Goal: Task Accomplishment & Management: Manage account settings

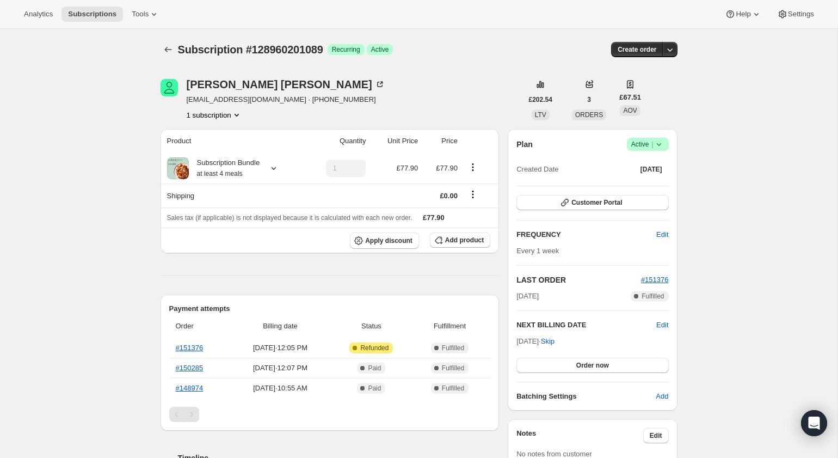
click at [661, 146] on icon at bounding box center [659, 144] width 11 height 11
click at [642, 179] on span "Cancel subscription" at bounding box center [643, 184] width 62 height 11
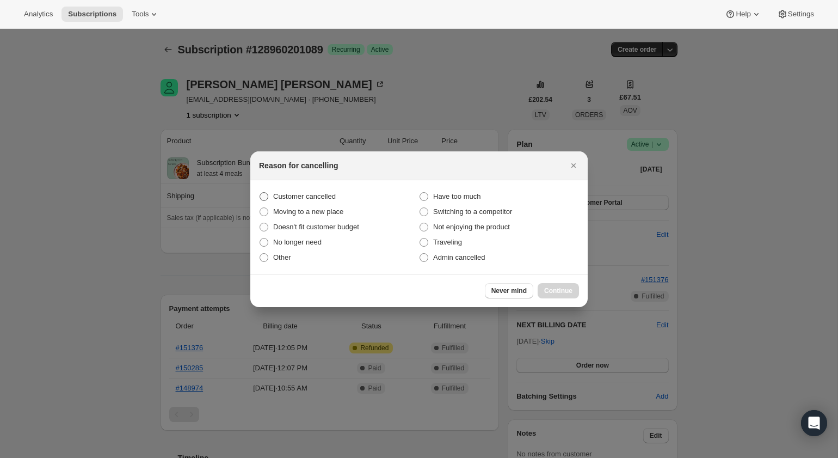
click at [321, 193] on span "Customer cancelled" at bounding box center [304, 196] width 63 height 8
click at [260, 193] on input "Customer cancelled" at bounding box center [260, 192] width 1 height 1
radio input "true"
click at [550, 288] on span "Continue" at bounding box center [558, 290] width 28 height 9
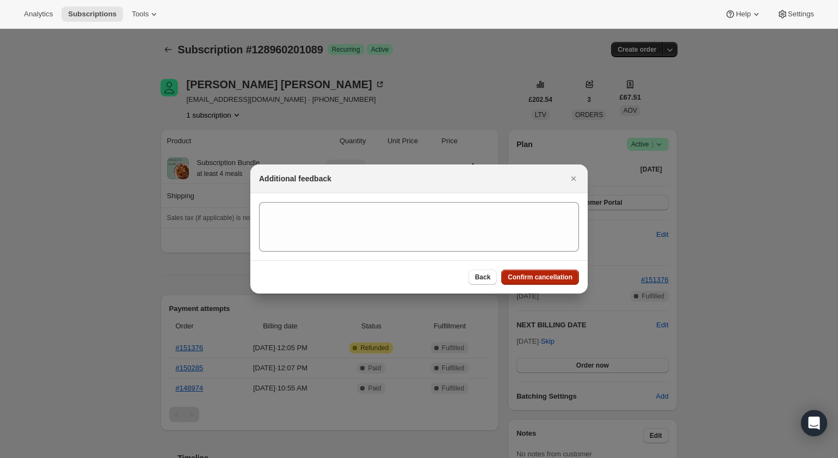
click at [541, 278] on span "Confirm cancellation" at bounding box center [540, 277] width 65 height 9
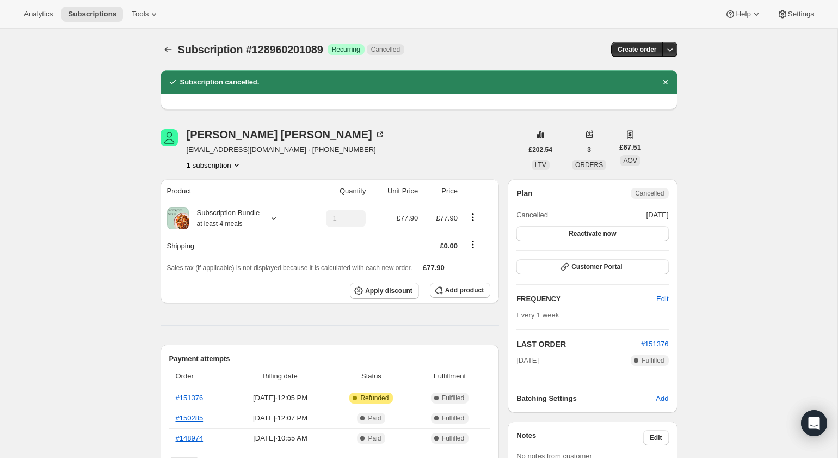
click at [286, 149] on span "Cantabb.indie@hotmail.co.uk · +447873395122" at bounding box center [286, 149] width 199 height 11
drag, startPoint x: 286, startPoint y: 149, endPoint x: 184, endPoint y: 146, distance: 102.3
click at [184, 146] on div "Linda Hatcher Cantabb.indie@hotmail.co.uk · +447873395122 1 subscription" at bounding box center [342, 149] width 362 height 41
copy span "Cantabb.indie@hotmail.co.uk"
